Goal: Task Accomplishment & Management: Complete application form

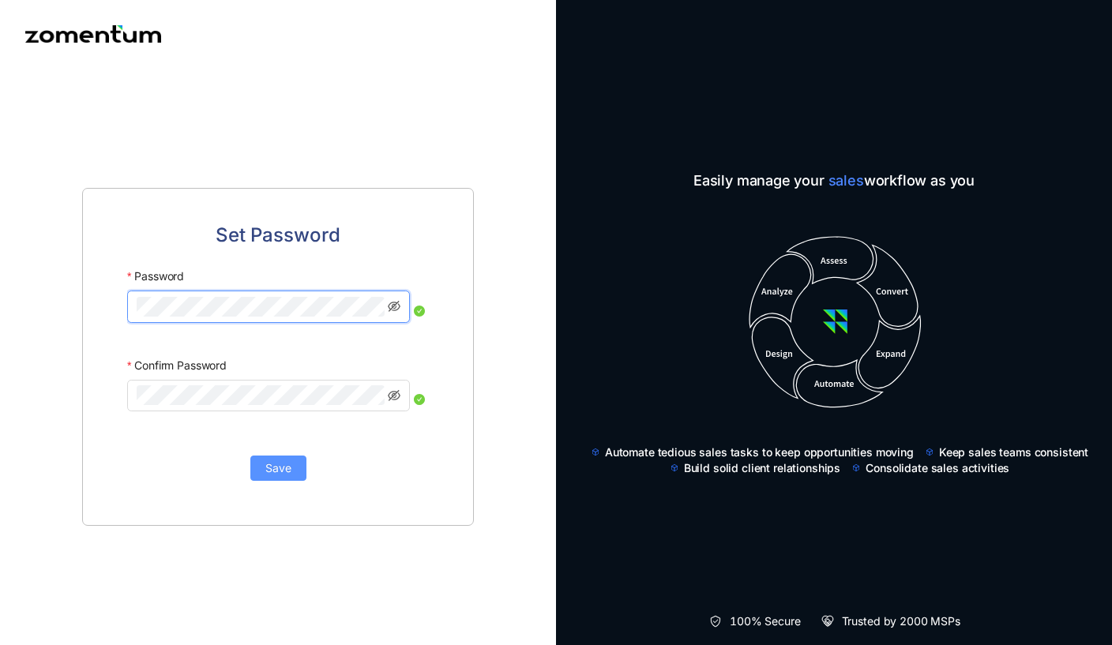
click at [276, 477] on span "Save" at bounding box center [278, 468] width 26 height 17
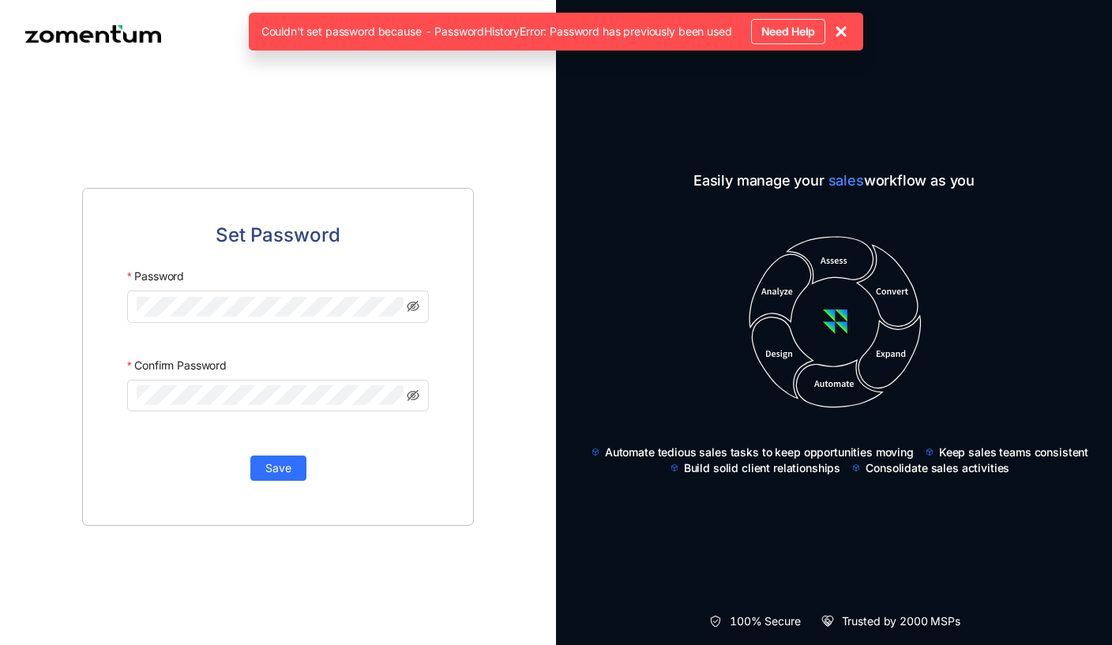
click at [367, 332] on div at bounding box center [278, 311] width 302 height 41
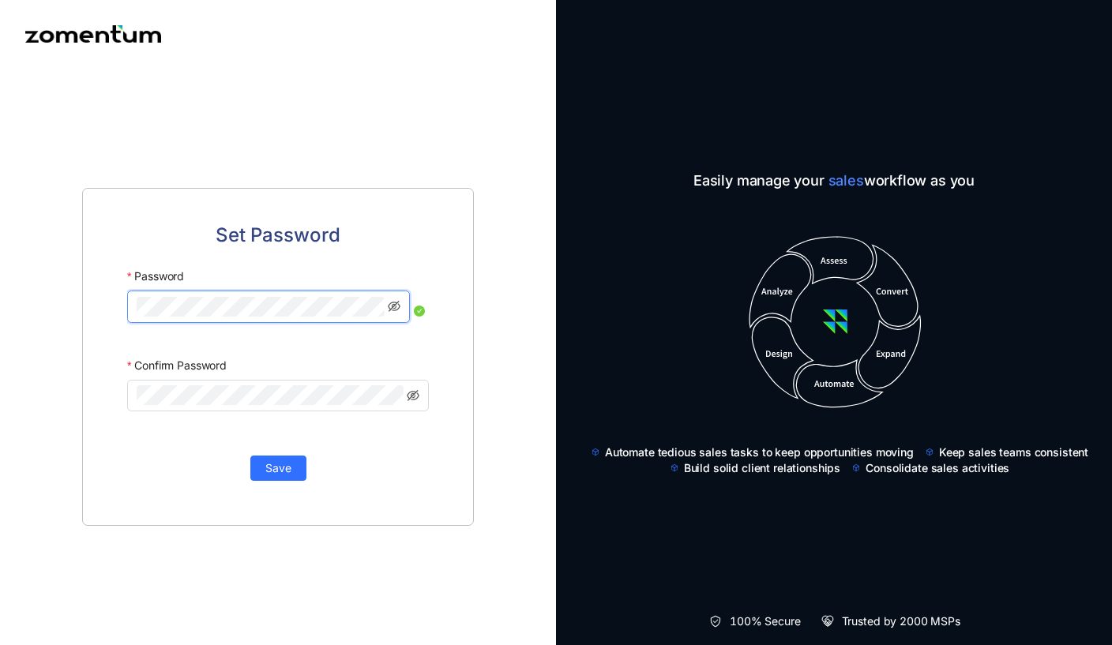
click at [287, 493] on div "Set Password Password Confirm Password Save" at bounding box center [278, 357] width 392 height 338
click at [287, 481] on button "Save" at bounding box center [278, 468] width 56 height 25
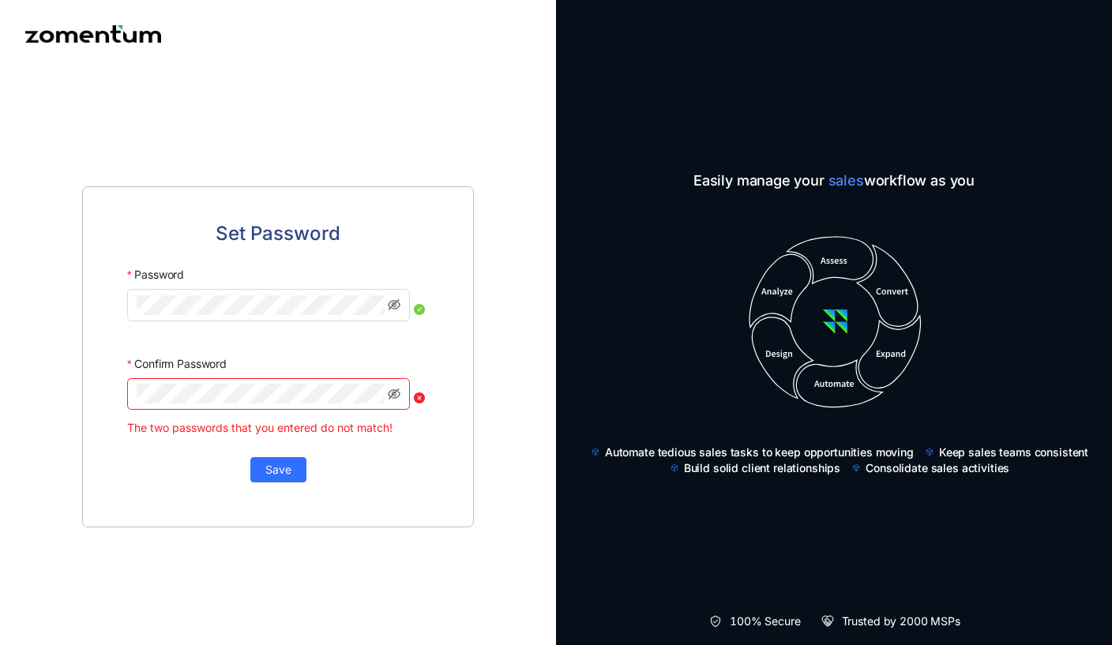
click at [319, 378] on div "Confirm Password" at bounding box center [278, 364] width 302 height 28
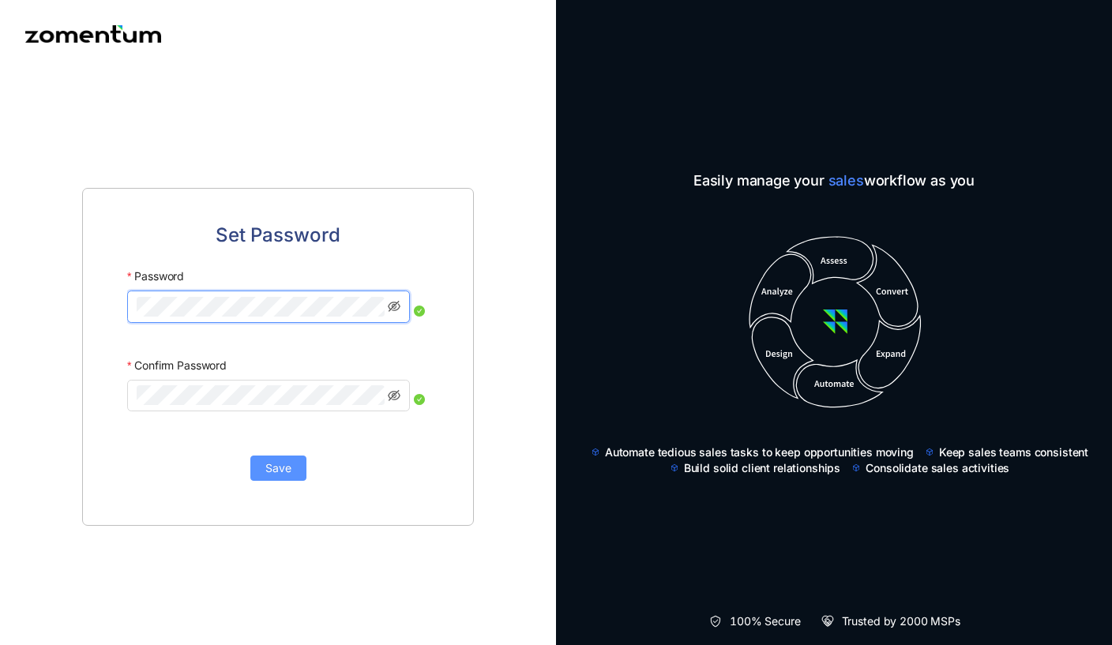
click at [291, 472] on span "Save" at bounding box center [278, 468] width 26 height 17
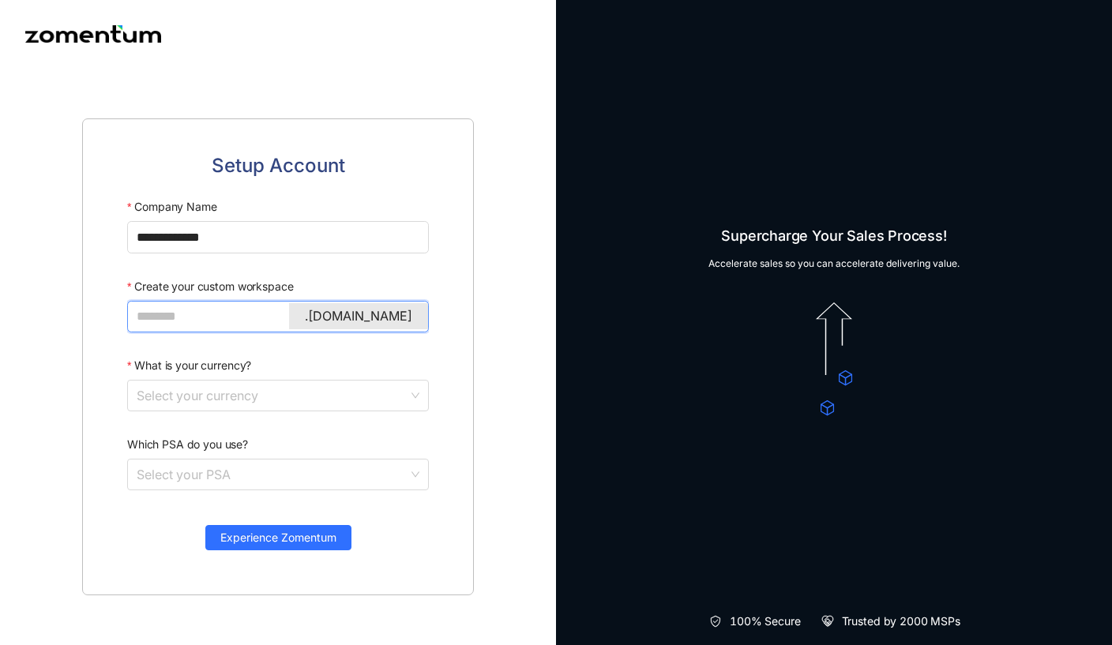
click at [247, 326] on input "Create your custom workspace" at bounding box center [277, 317] width 280 height 20
click at [205, 459] on label "Which PSA do you use?" at bounding box center [187, 445] width 121 height 28
click at [205, 460] on input "Which PSA do you use?" at bounding box center [273, 475] width 272 height 30
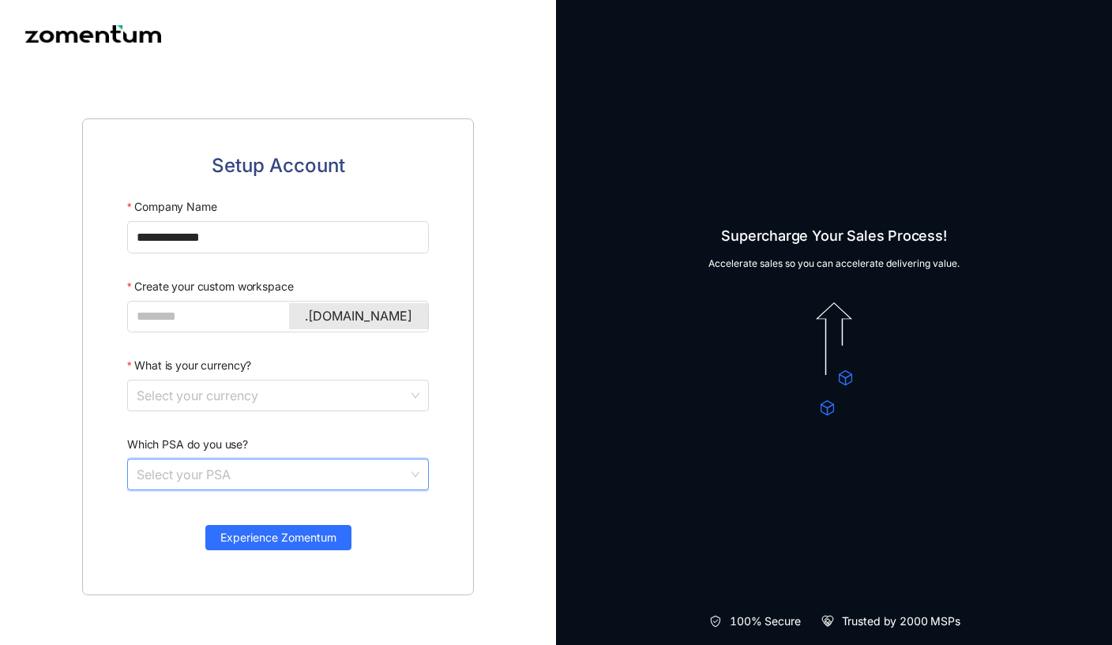
click at [205, 485] on input "Which PSA do you use?" at bounding box center [273, 475] width 272 height 30
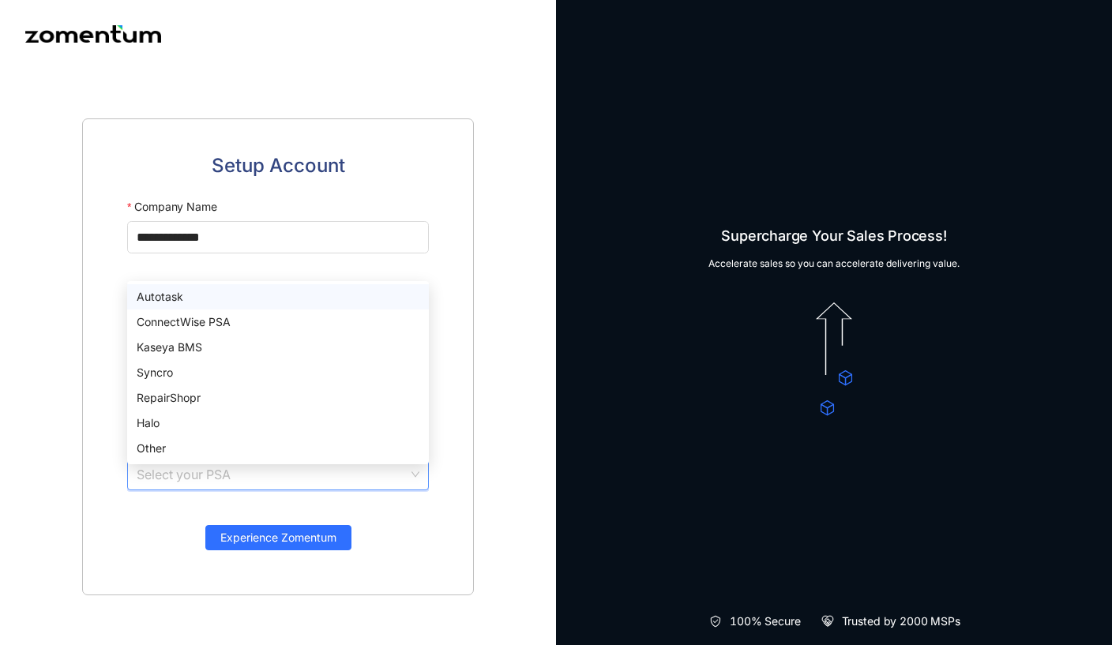
click at [244, 287] on div "Autotask" at bounding box center [278, 296] width 302 height 25
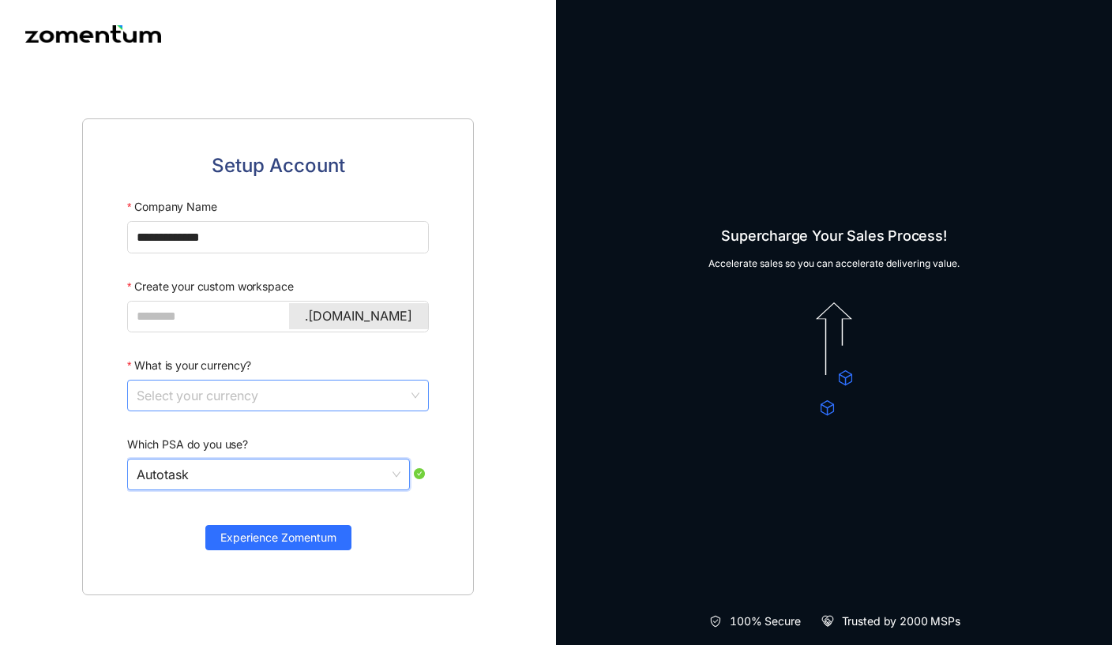
click at [257, 405] on input "What is your currency?" at bounding box center [273, 396] width 272 height 30
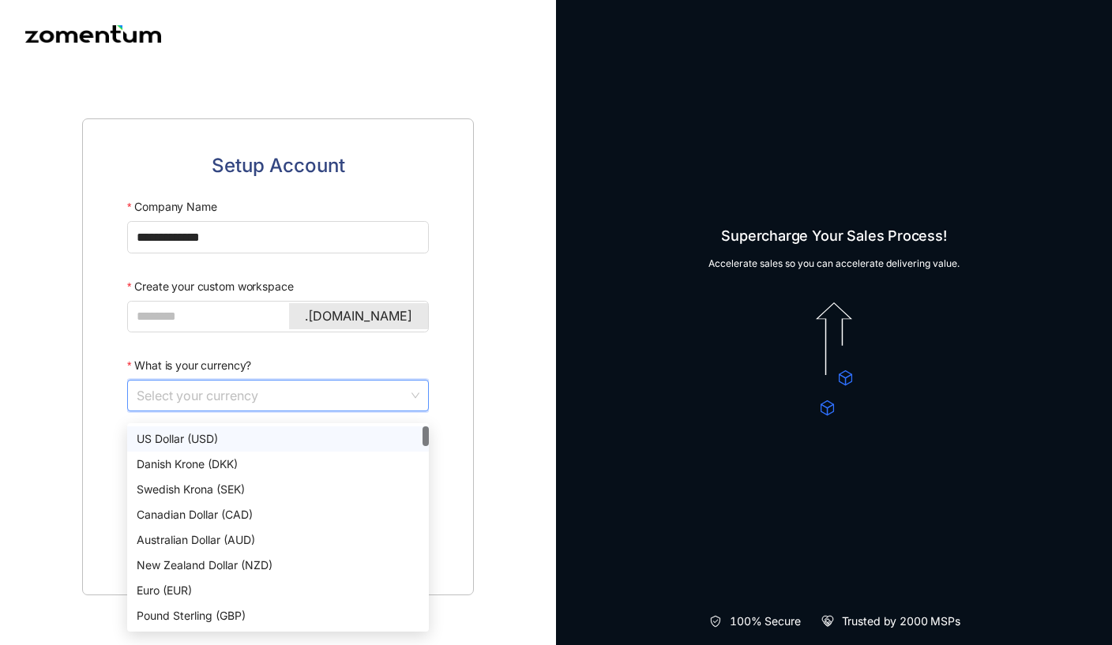
click at [245, 442] on div "US Dollar (USD)" at bounding box center [278, 439] width 283 height 17
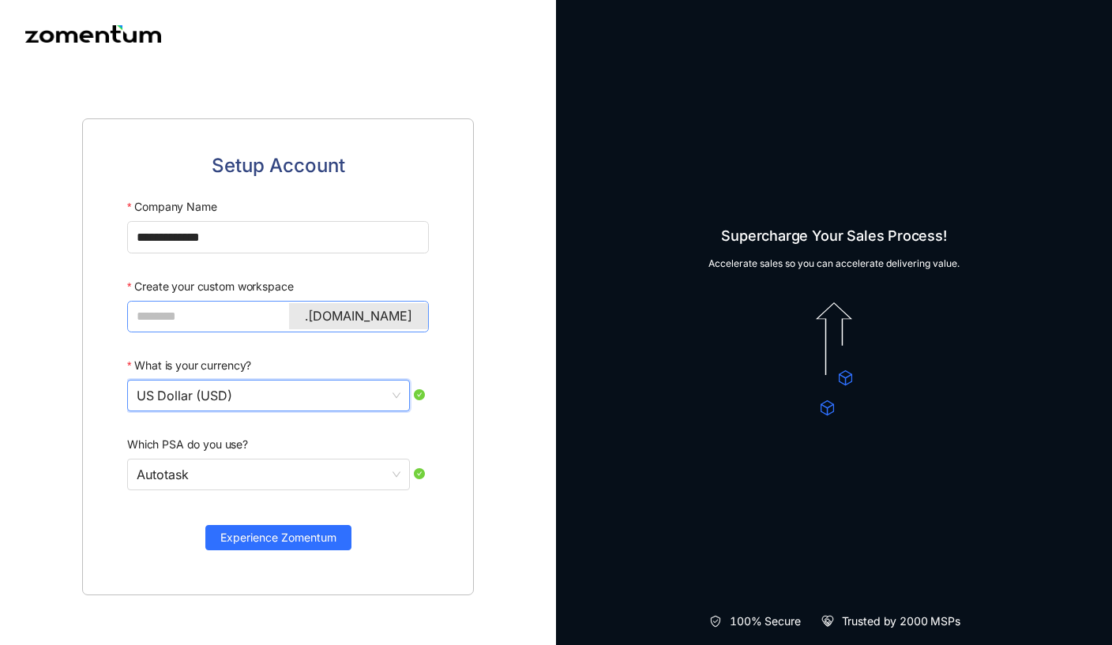
click at [250, 333] on span ".[DOMAIN_NAME]" at bounding box center [278, 317] width 302 height 32
click at [250, 326] on input "Create your custom workspace" at bounding box center [277, 317] width 280 height 20
drag, startPoint x: 250, startPoint y: 325, endPoint x: 223, endPoint y: 301, distance: 36.9
click at [223, 301] on label "Create your custom workspace" at bounding box center [210, 287] width 166 height 28
click at [223, 307] on input "*******" at bounding box center [267, 317] width 261 height 20
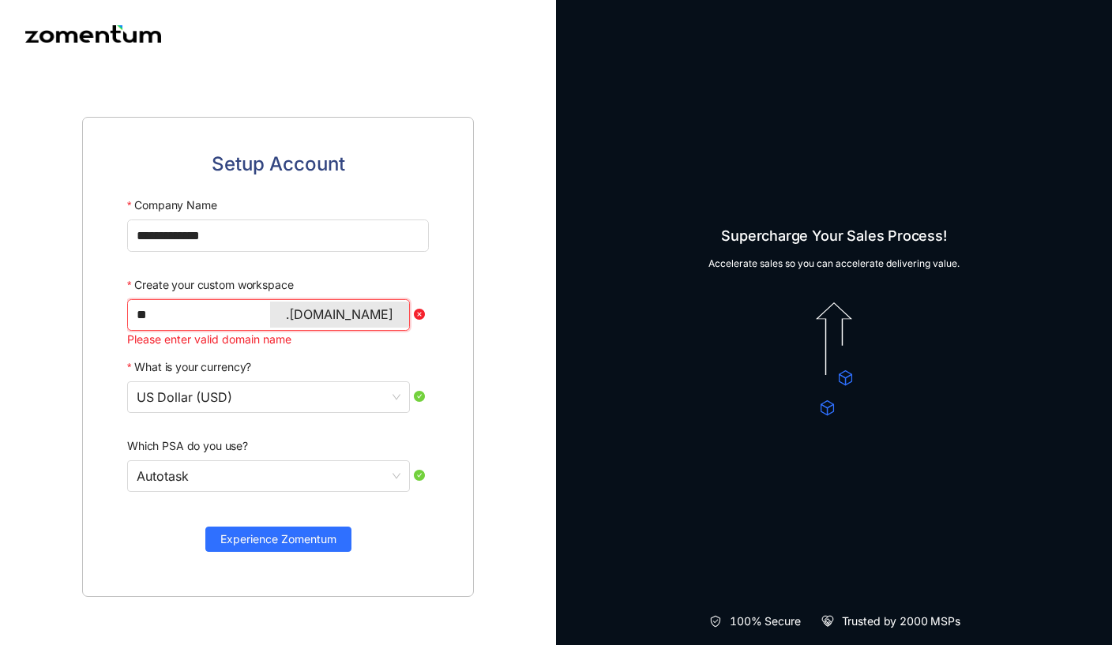
type input "*"
type input "*******"
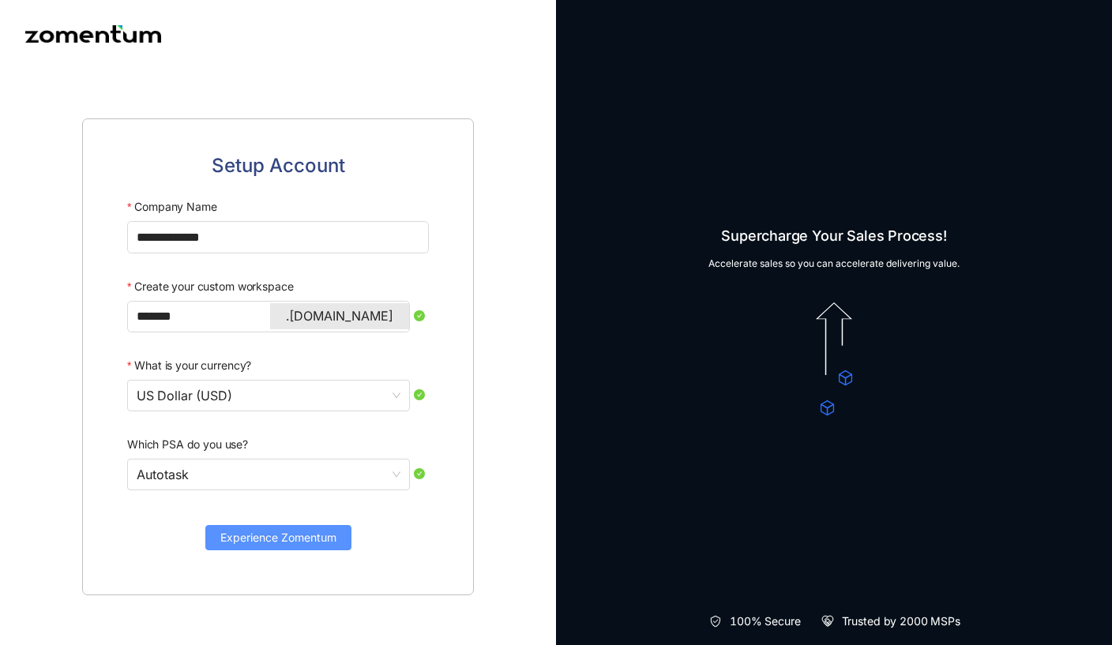
click at [280, 547] on span "Experience Zomentum" at bounding box center [278, 537] width 116 height 17
